Goal: Task Accomplishment & Management: Complete application form

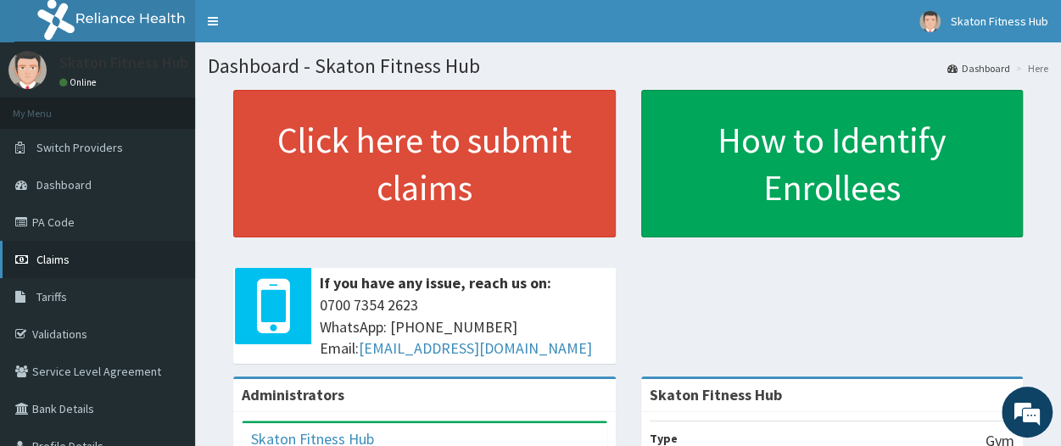
click at [120, 254] on link "Claims" at bounding box center [97, 259] width 195 height 37
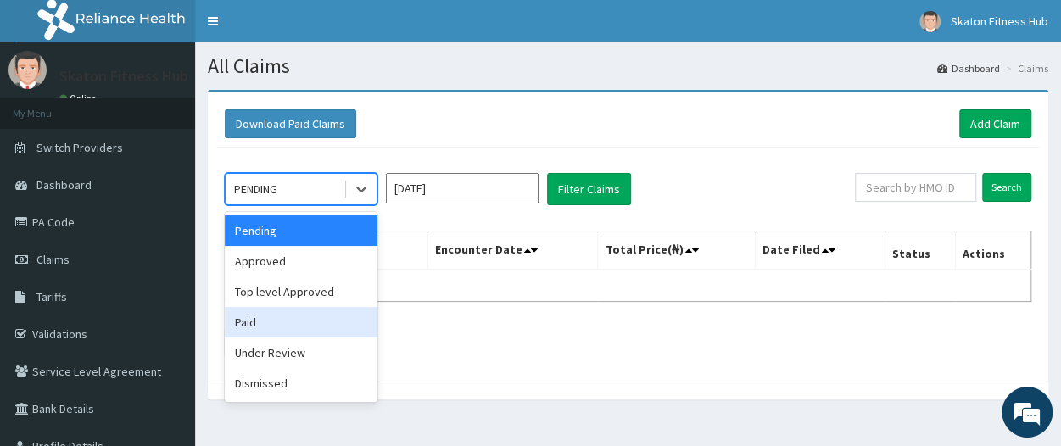
drag, startPoint x: 326, startPoint y: 185, endPoint x: 293, endPoint y: 333, distance: 152.0
click at [293, 205] on div "option Paid focused, 4 of 6. 6 results available. Use Up and Down to choose opt…" at bounding box center [301, 189] width 153 height 32
click at [293, 333] on div "Paid" at bounding box center [301, 322] width 153 height 31
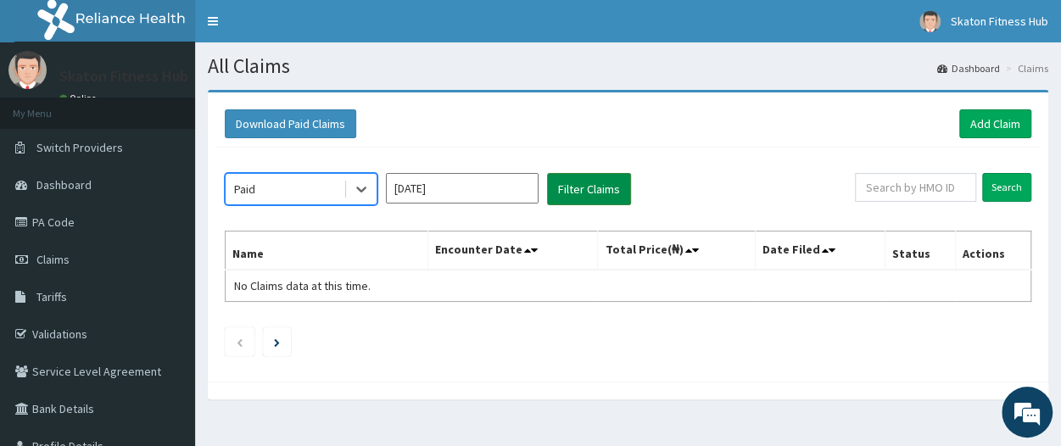
click at [612, 183] on button "Filter Claims" at bounding box center [589, 189] width 84 height 32
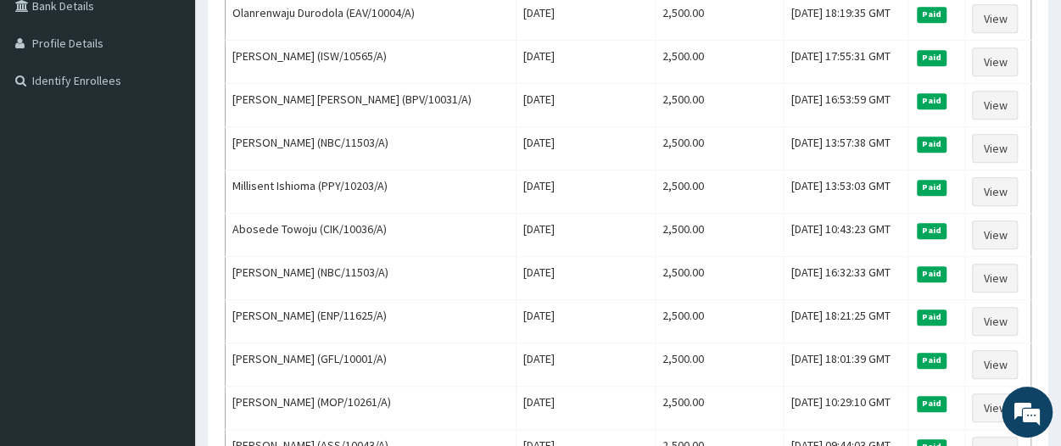
scroll to position [415, 0]
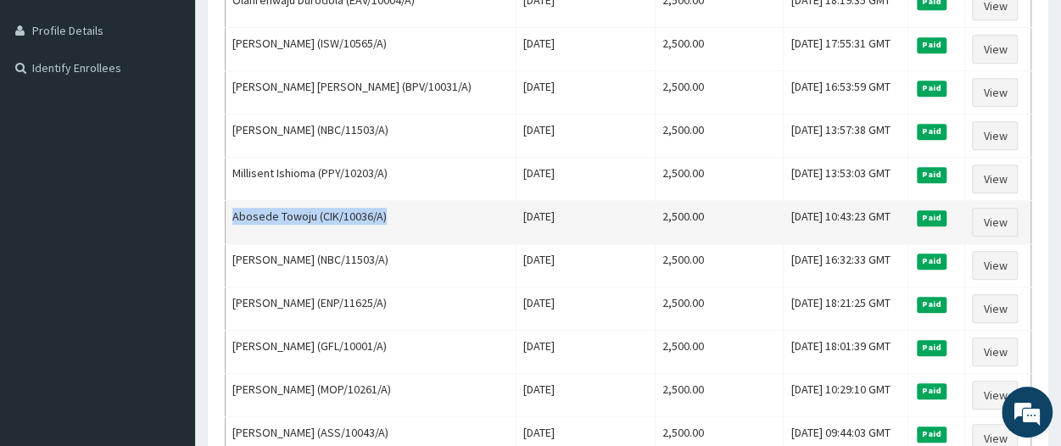
drag, startPoint x: 392, startPoint y: 202, endPoint x: 227, endPoint y: 218, distance: 165.3
click at [227, 218] on td "Abosede Towoju (CIK/10036/A)" at bounding box center [371, 222] width 291 height 43
copy td "Abosede Towoju (CIK/10036/A)"
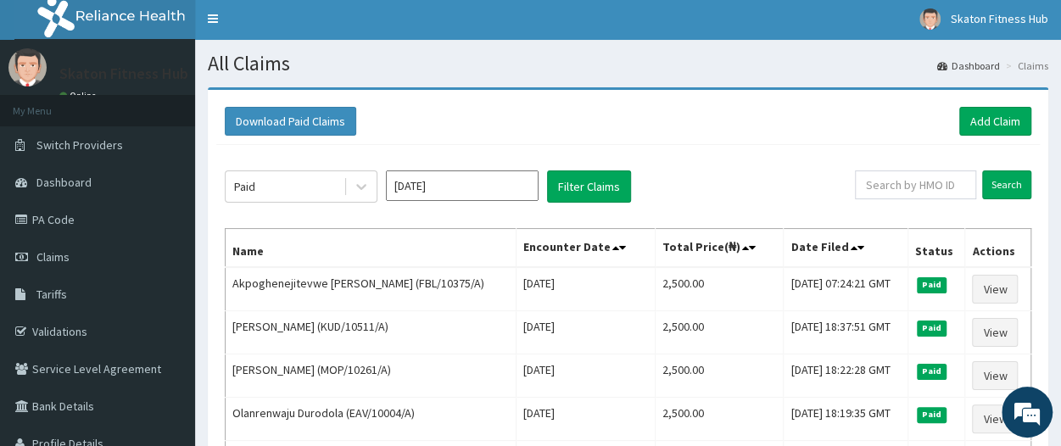
scroll to position [0, 0]
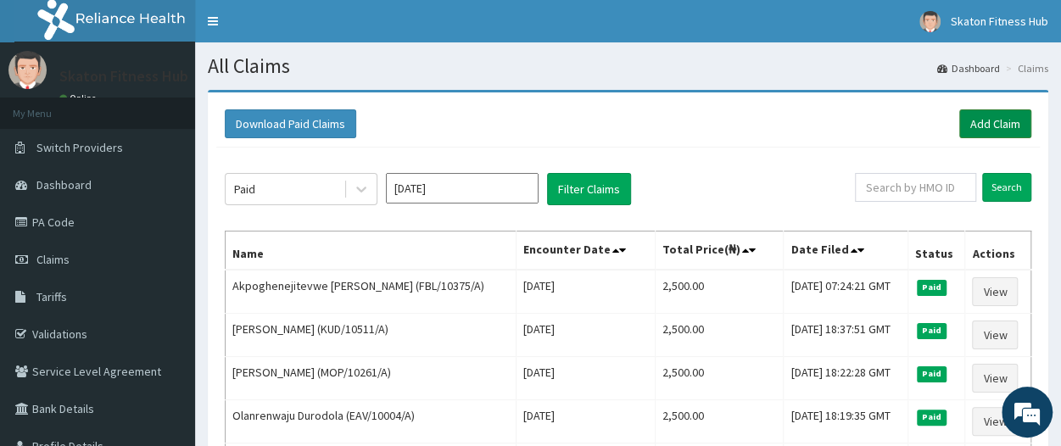
click at [992, 121] on link "Add Claim" at bounding box center [995, 123] width 72 height 29
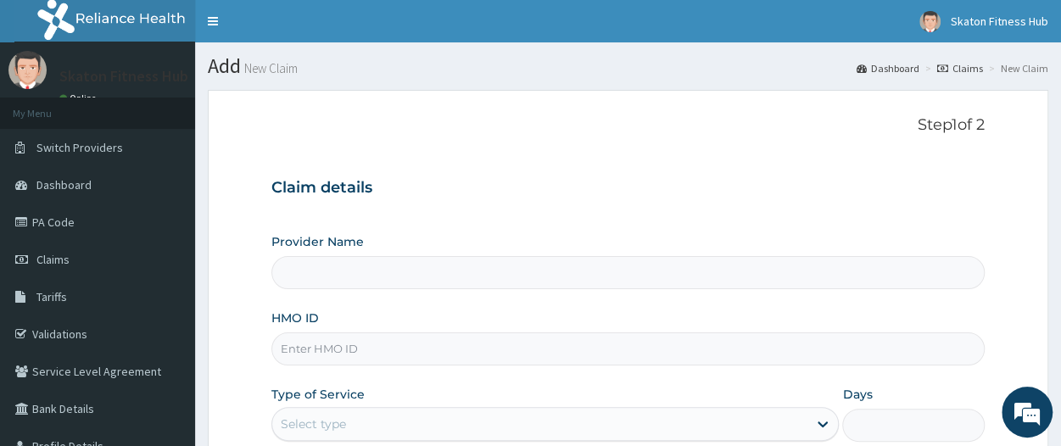
type input "Skaton Fitness Hub"
type input "1"
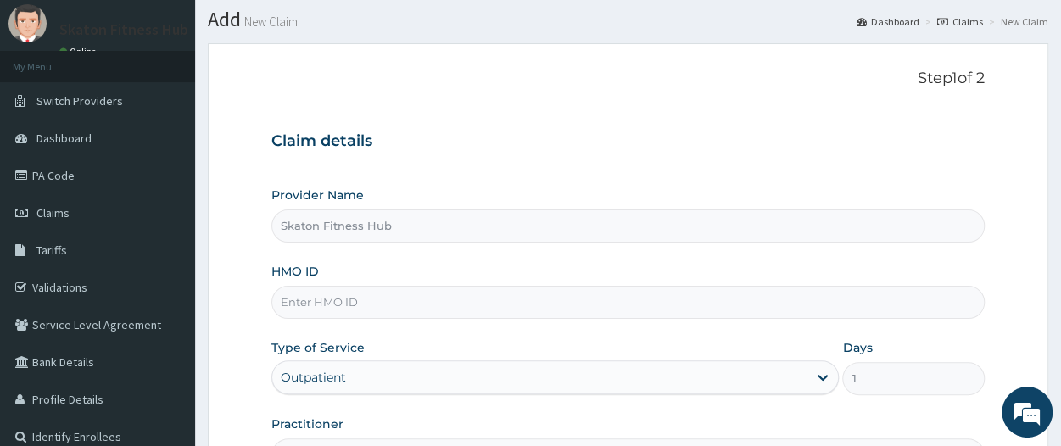
scroll to position [49, 0]
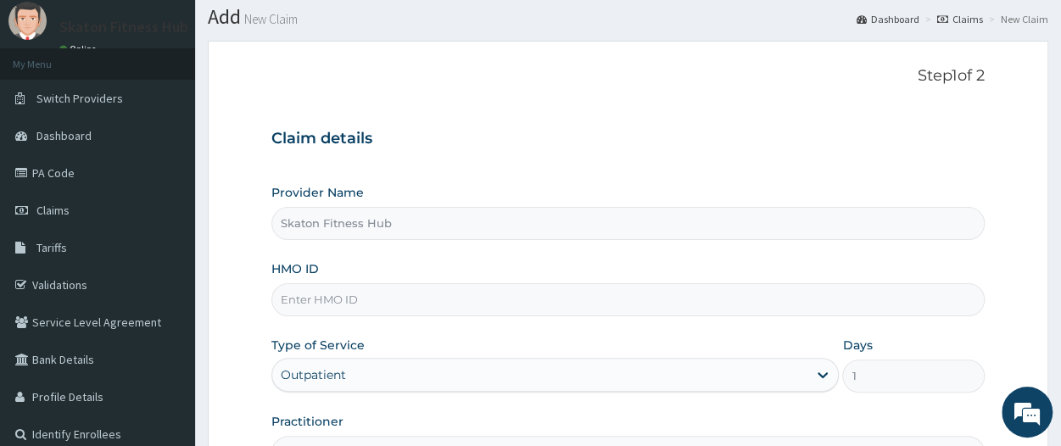
click at [315, 304] on input "HMO ID" at bounding box center [627, 299] width 713 height 33
paste input "Abosede Towoju (CIK/10036/A)"
click at [378, 298] on input "Abosede Towoju (CIK/10036/A)" at bounding box center [627, 299] width 713 height 33
click at [378, 298] on input "CIK/10036/A)" at bounding box center [627, 299] width 713 height 33
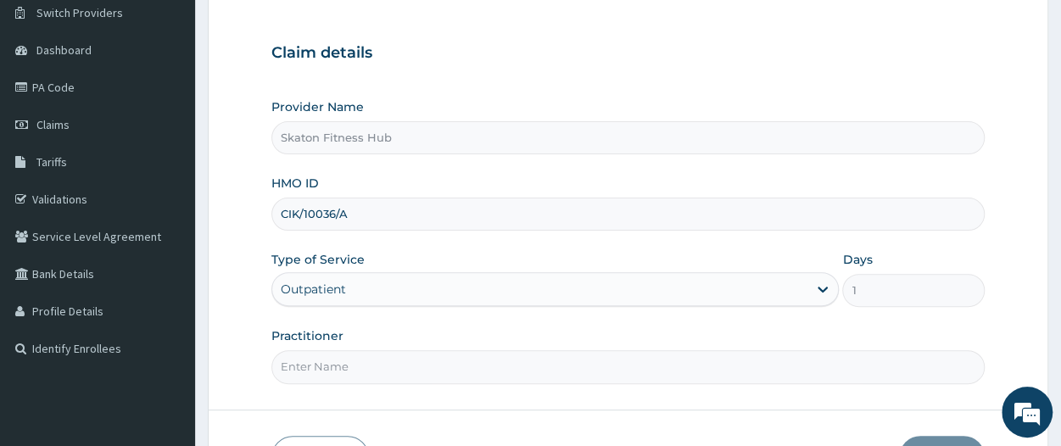
scroll to position [136, 0]
type input "CIK/10036/A"
click at [332, 364] on input "Practitioner" at bounding box center [627, 365] width 713 height 33
paste input "Abosede Towoju (CIK/10036/A)"
drag, startPoint x: 373, startPoint y: 363, endPoint x: 452, endPoint y: 369, distance: 79.1
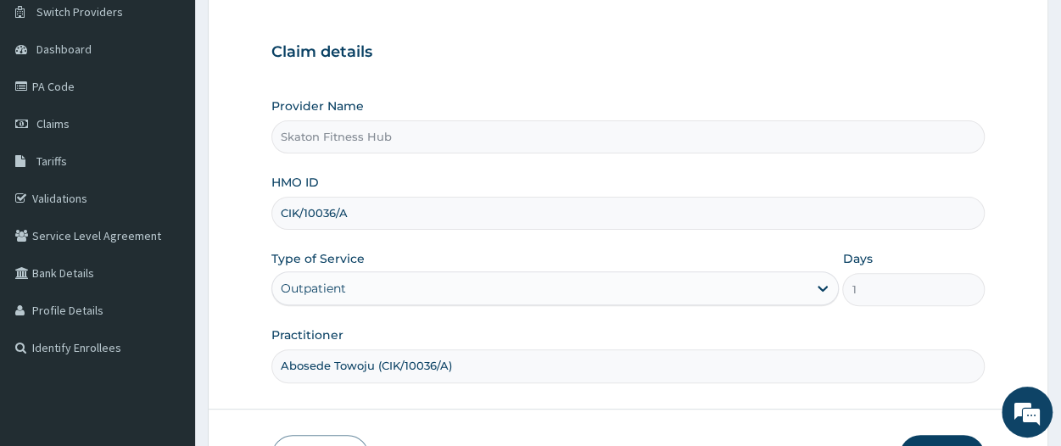
click at [452, 369] on input "Abosede Towoju (CIK/10036/A)" at bounding box center [627, 365] width 713 height 33
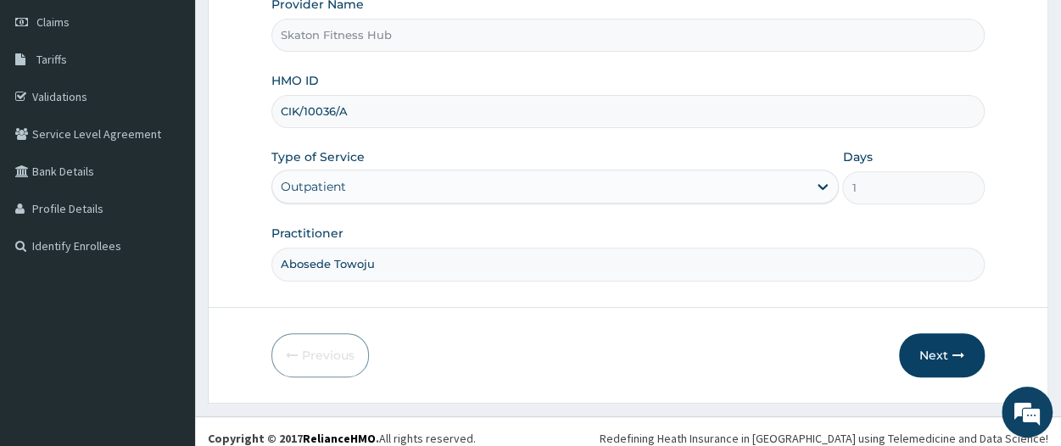
scroll to position [242, 0]
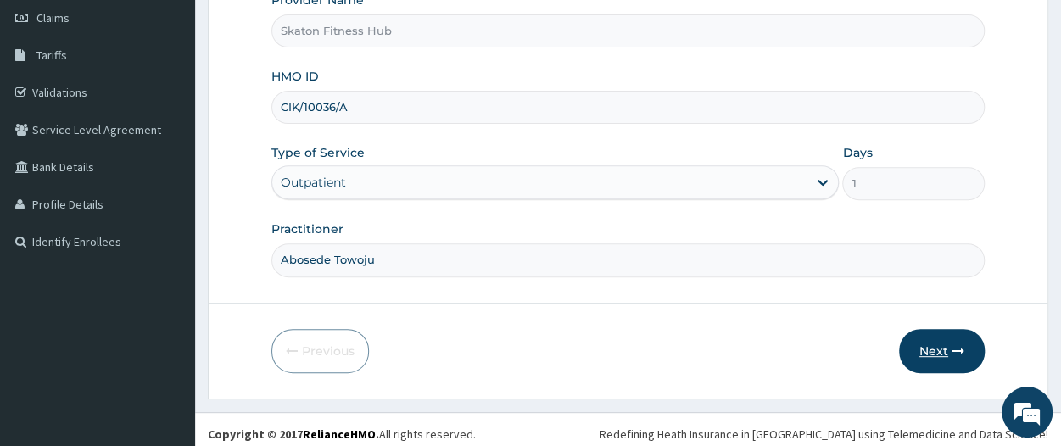
type input "Abosede Towoju"
click at [936, 343] on button "Next" at bounding box center [942, 351] width 86 height 44
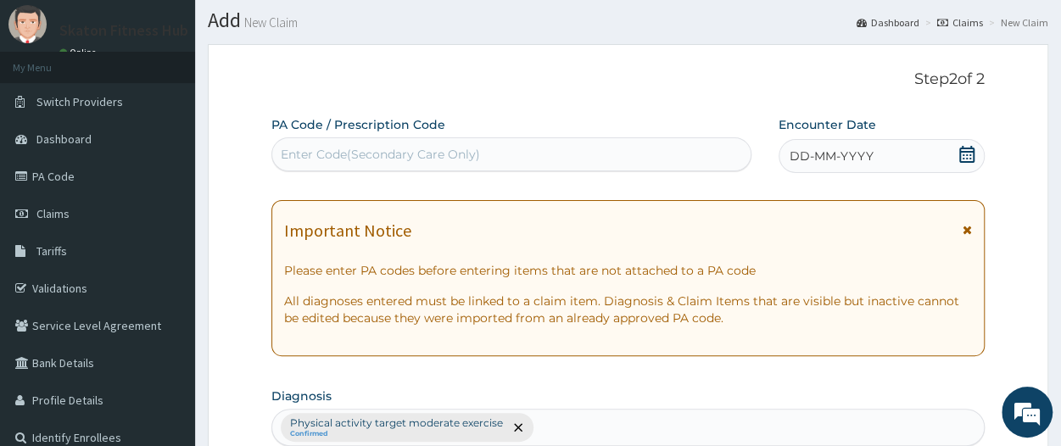
scroll to position [0, 0]
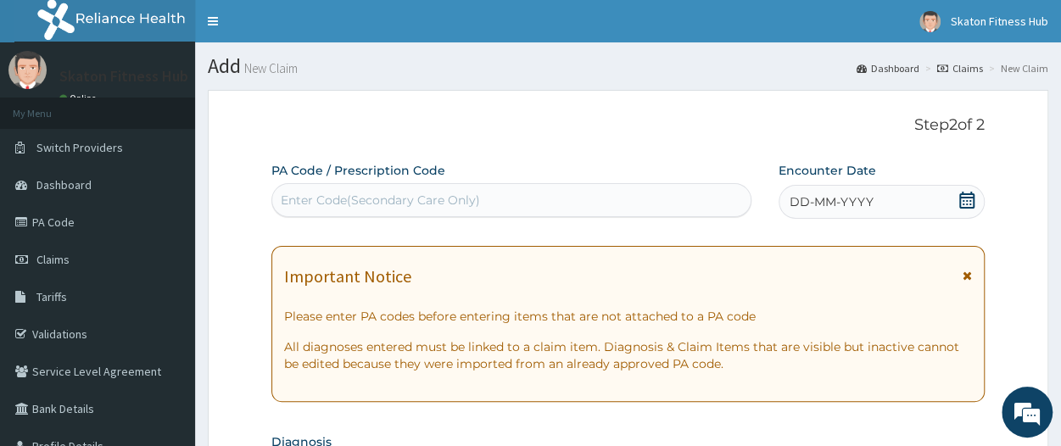
click at [438, 197] on div "Enter Code(Secondary Care Only)" at bounding box center [380, 200] width 199 height 17
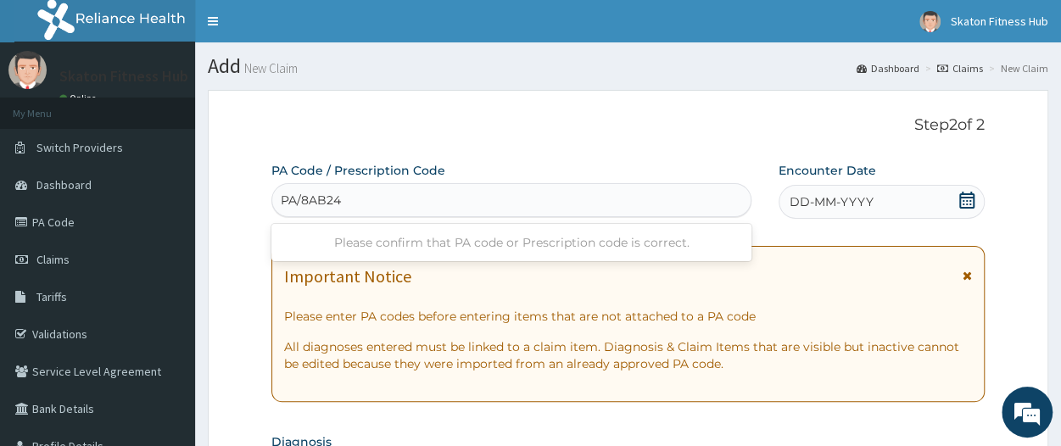
type input "PA/8AB24A"
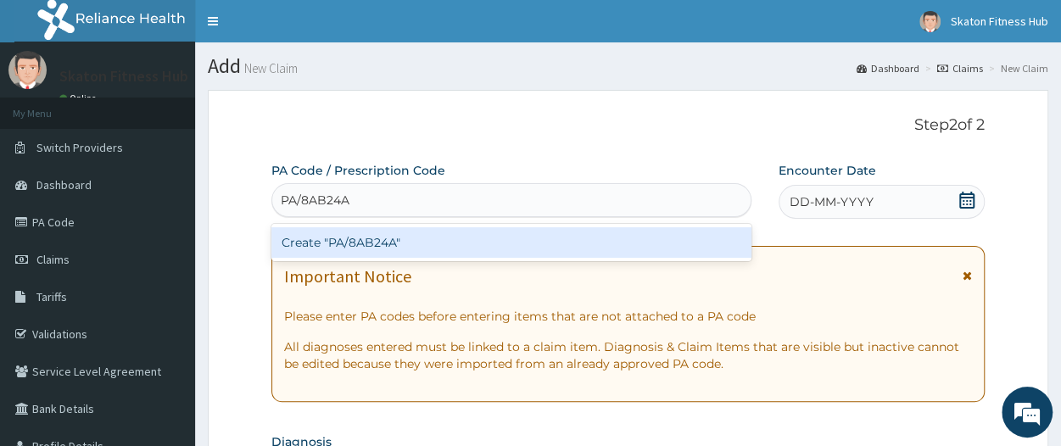
click at [436, 246] on div "Create "PA/8AB24A"" at bounding box center [511, 242] width 480 height 31
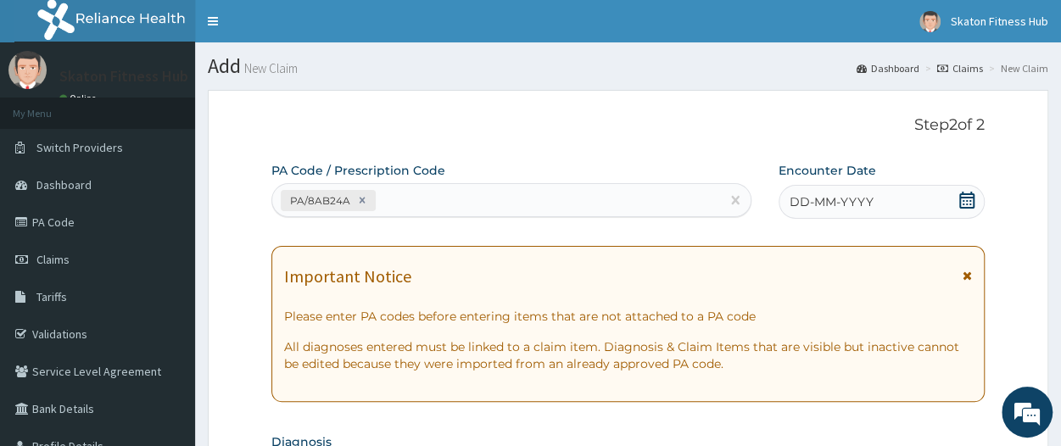
click at [967, 192] on icon at bounding box center [966, 200] width 17 height 17
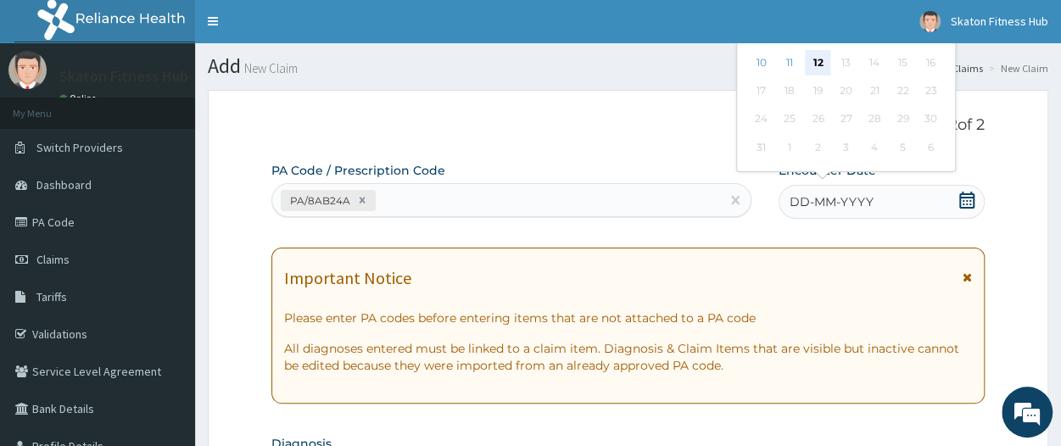
click at [816, 52] on div "12" at bounding box center [818, 62] width 25 height 25
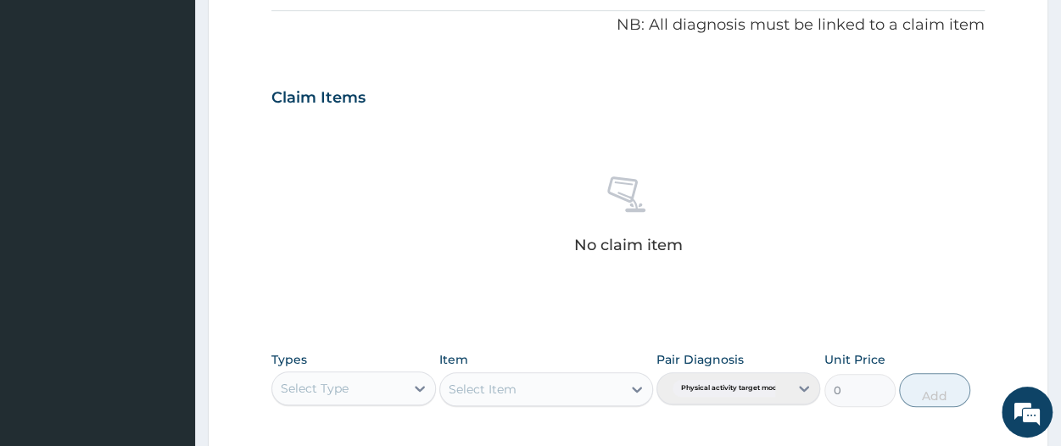
scroll to position [512, 0]
click at [358, 392] on div "Select Type" at bounding box center [337, 386] width 131 height 27
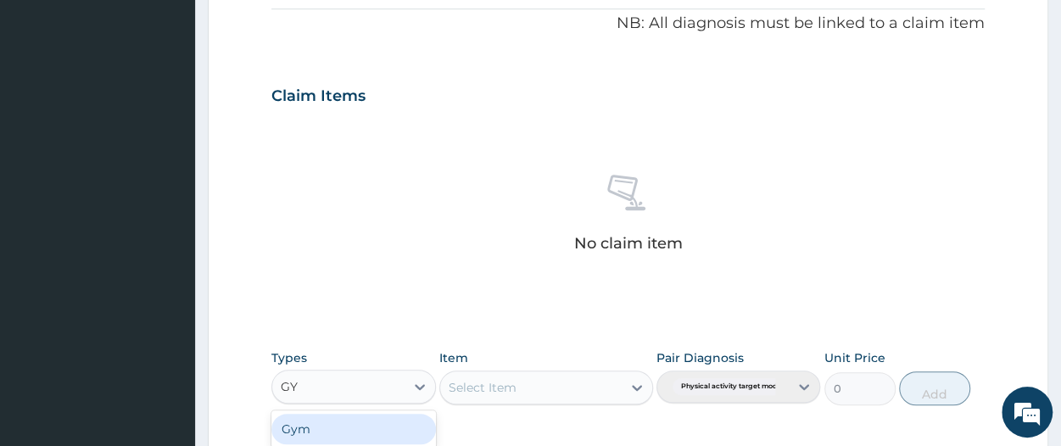
type input "GYM"
click at [365, 417] on div "Gym" at bounding box center [353, 429] width 164 height 31
click at [529, 380] on div "Select Item" at bounding box center [530, 387] width 181 height 27
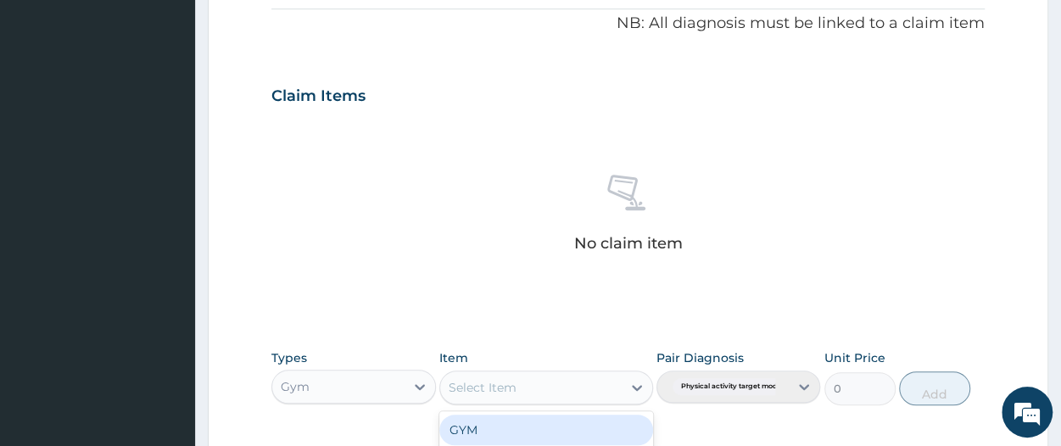
click at [512, 416] on div "GYM" at bounding box center [546, 430] width 214 height 31
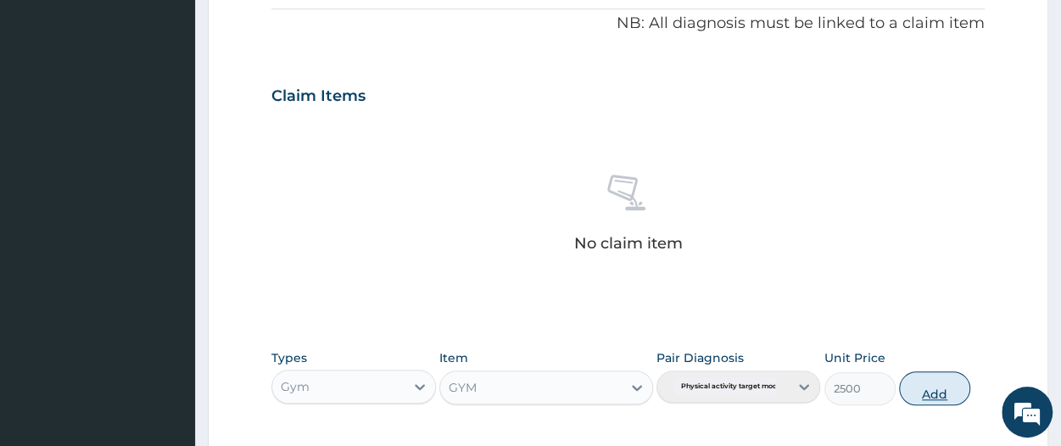
click at [942, 388] on button "Add" at bounding box center [934, 388] width 71 height 34
type input "0"
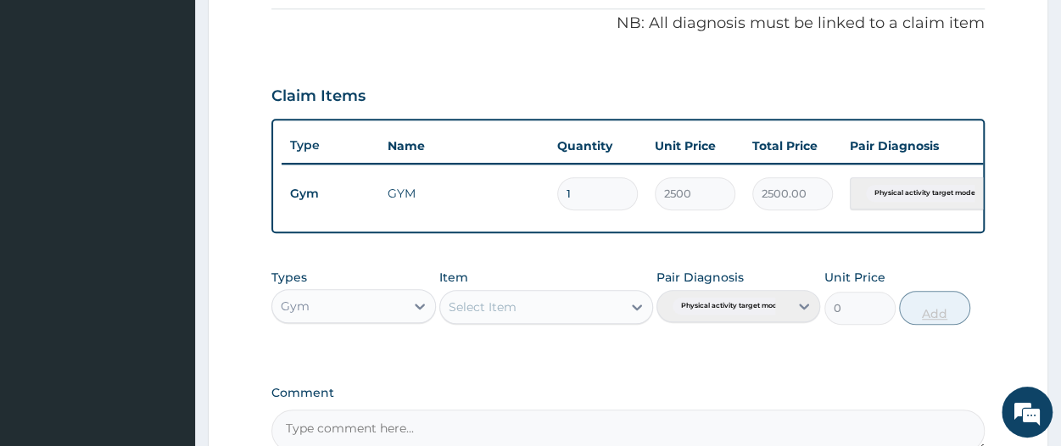
scroll to position [706, 0]
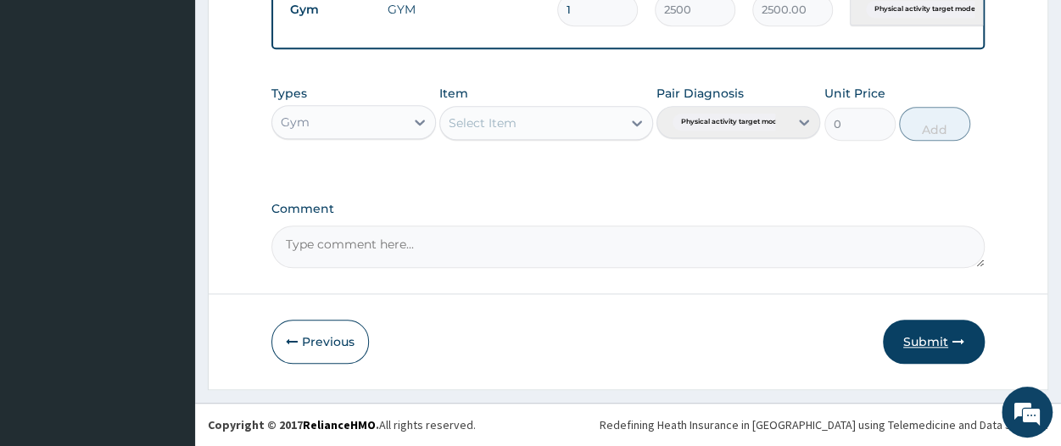
click at [928, 348] on button "Submit" at bounding box center [934, 342] width 102 height 44
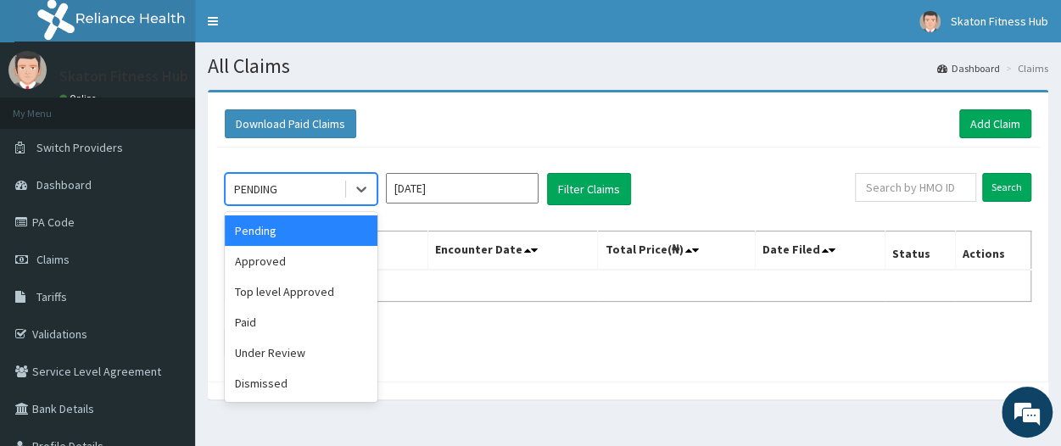
click at [282, 191] on div "PENDING" at bounding box center [285, 189] width 118 height 27
click at [296, 259] on div "Approved" at bounding box center [301, 261] width 153 height 31
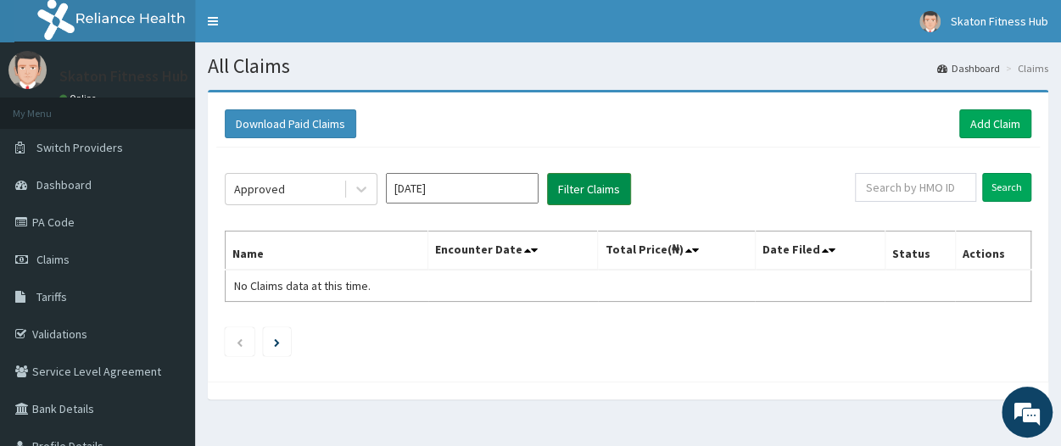
click at [580, 186] on button "Filter Claims" at bounding box center [589, 189] width 84 height 32
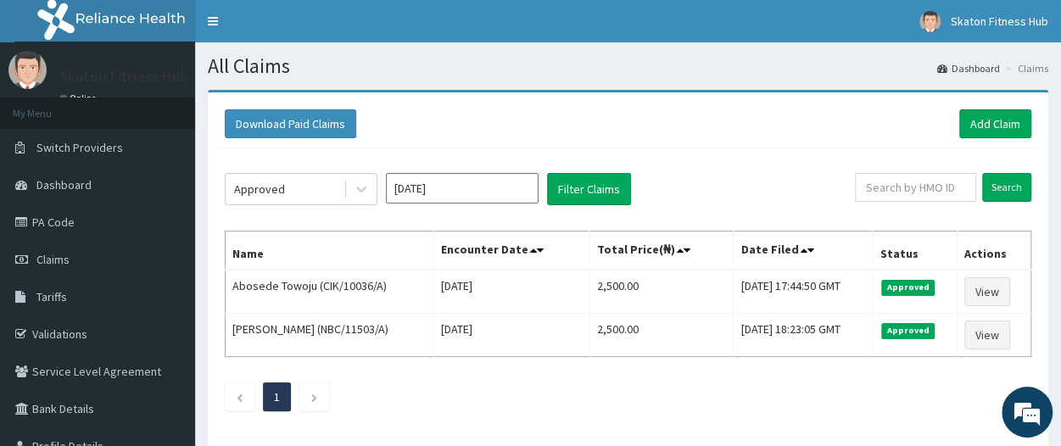
click at [607, 396] on ul "1" at bounding box center [628, 396] width 806 height 29
